Goal: Information Seeking & Learning: Learn about a topic

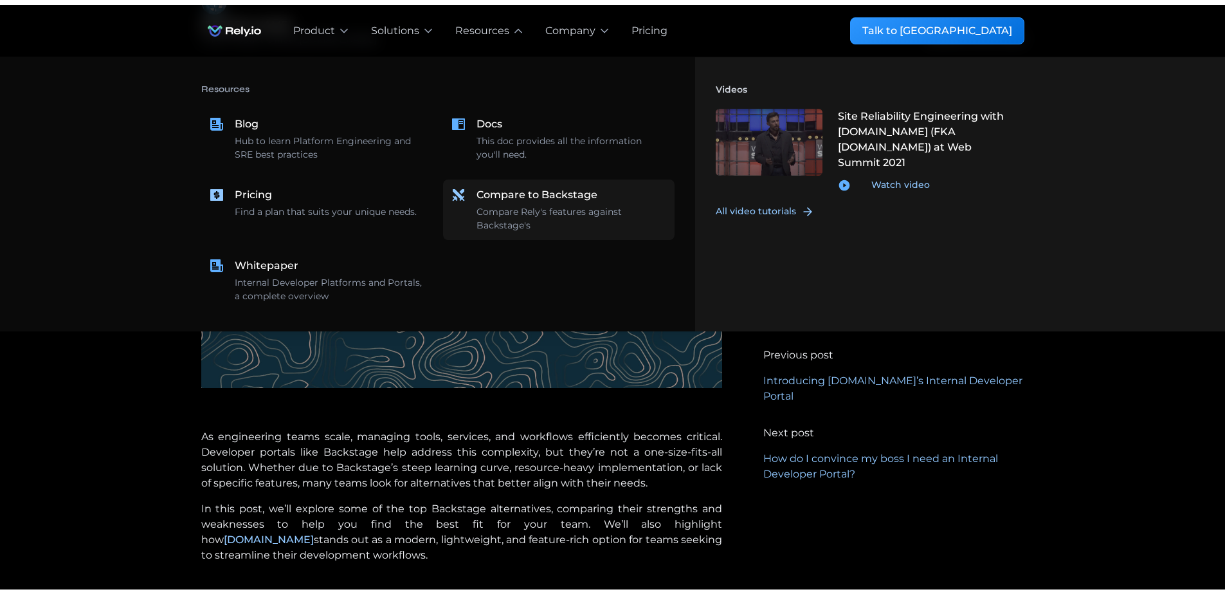
scroll to position [232, 0]
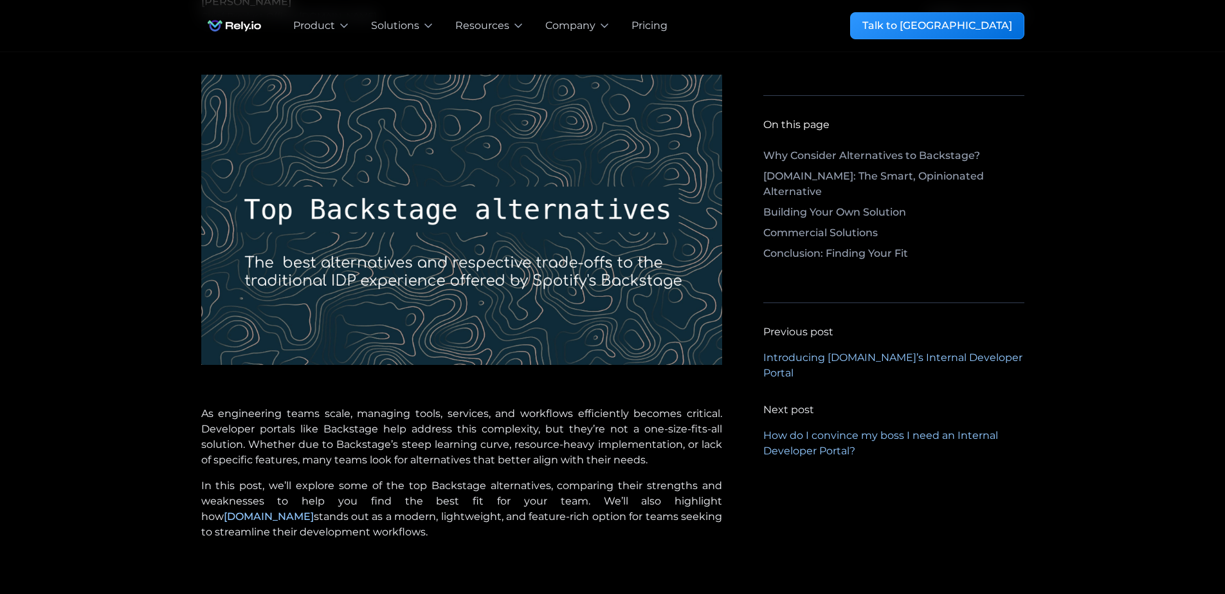
click at [854, 152] on link "Why Consider Alternatives to Backstage?" at bounding box center [894, 158] width 261 height 21
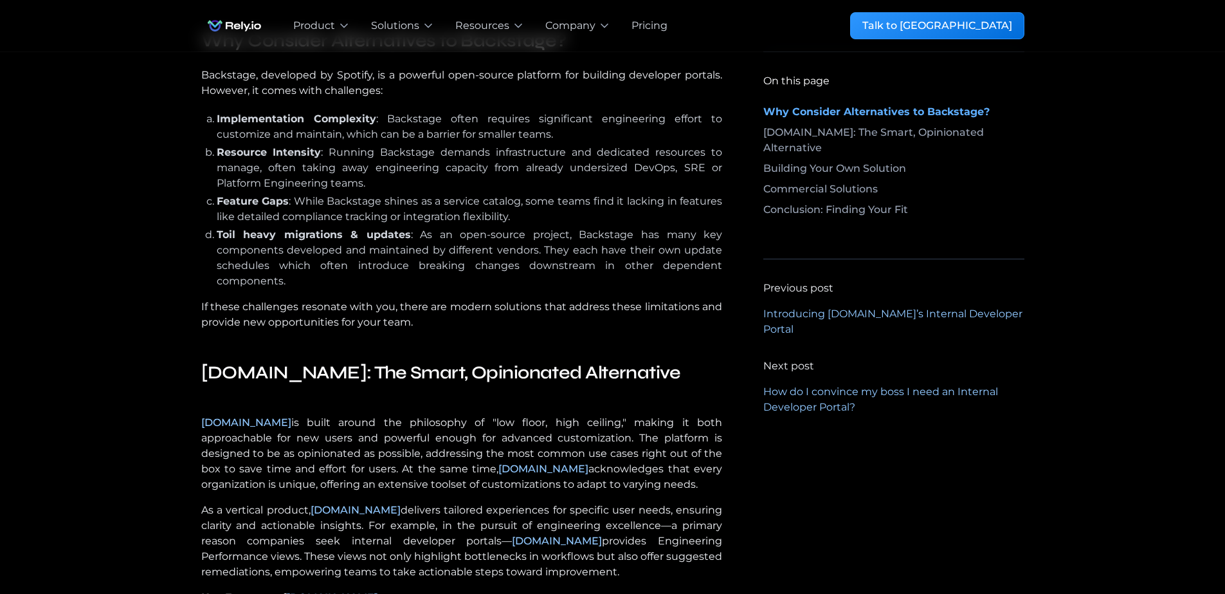
scroll to position [905, 0]
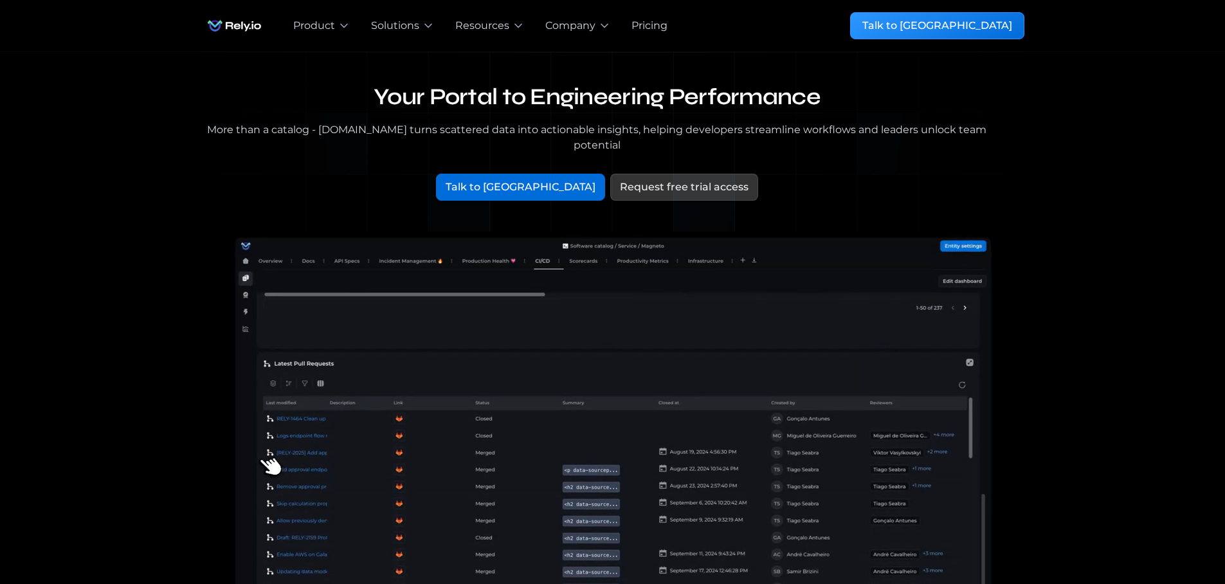
click at [645, 21] on div "Pricing" at bounding box center [650, 25] width 36 height 15
